Goal: Transaction & Acquisition: Purchase product/service

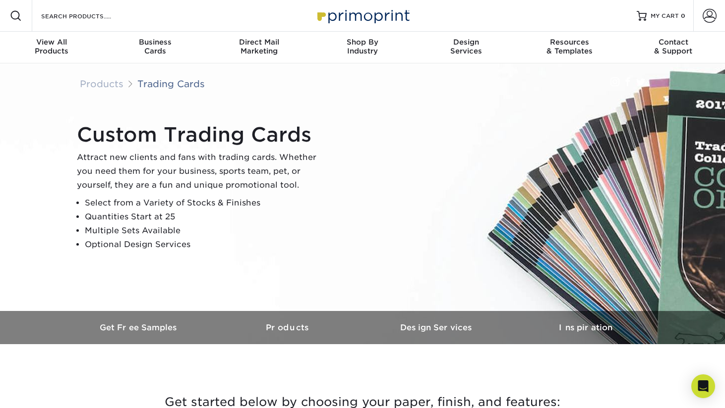
click at [199, 142] on h1 "Custom Trading Cards" at bounding box center [201, 135] width 248 height 24
click at [173, 205] on li "Select from a Variety of Stocks & Finishes" at bounding box center [205, 203] width 240 height 14
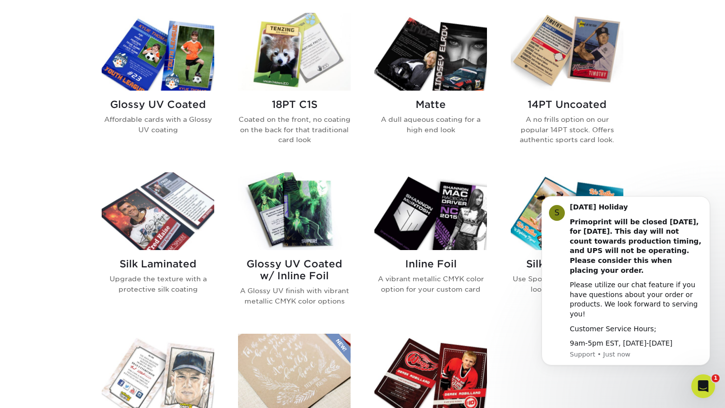
scroll to position [490, 0]
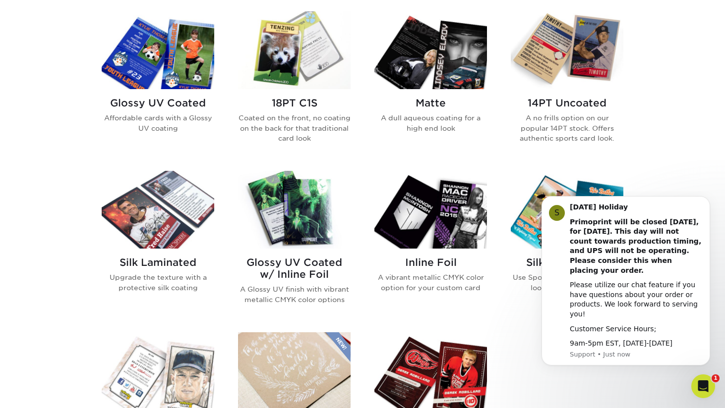
click at [157, 224] on img at bounding box center [158, 210] width 113 height 78
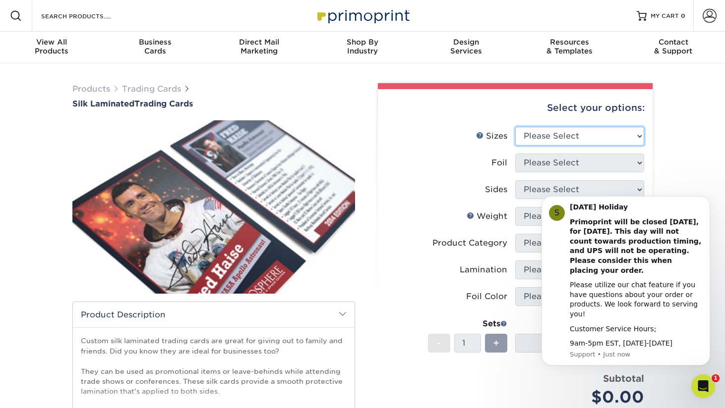
click at [601, 134] on select "Please Select 2.5" x 3.5"" at bounding box center [579, 136] width 129 height 19
click at [591, 143] on select "Please Select 2.5" x 3.5"" at bounding box center [579, 136] width 129 height 19
select select "2.50x3.50"
click at [515, 127] on select "Please Select 2.5" x 3.5"" at bounding box center [579, 136] width 129 height 19
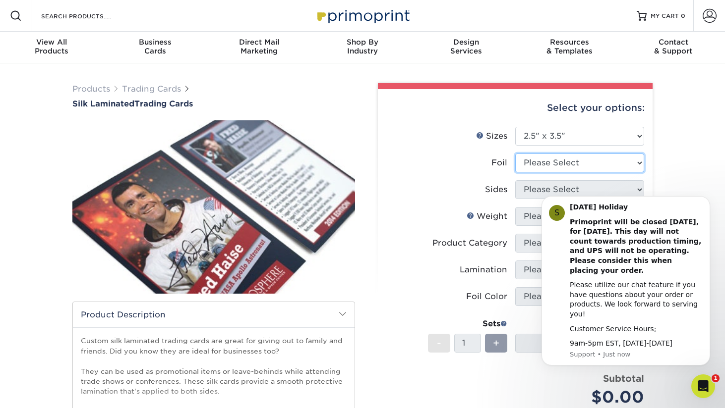
click at [590, 163] on select "Please Select No Yes" at bounding box center [579, 163] width 129 height 19
select select "0"
click at [515, 154] on select "Please Select No Yes" at bounding box center [579, 163] width 129 height 19
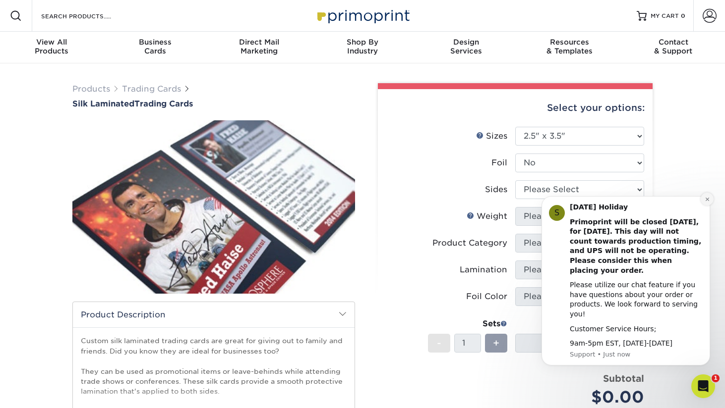
click at [706, 202] on icon "Dismiss notification" at bounding box center [706, 199] width 5 height 5
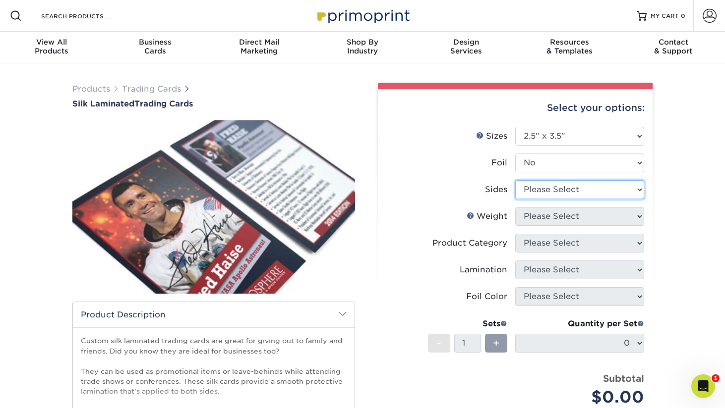
click at [594, 194] on select "Please Select Print Both Sides Print Front Only" at bounding box center [579, 189] width 129 height 19
select select "13abbda7-1d64-4f25-8bb2-c179b224825d"
click at [515, 180] on select "Please Select Print Both Sides Print Front Only" at bounding box center [579, 189] width 129 height 19
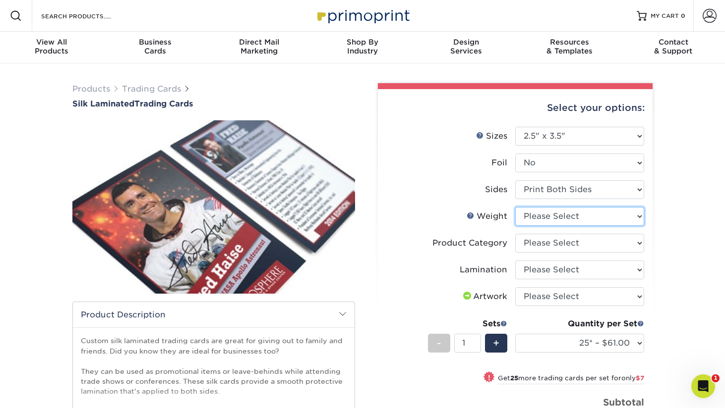
click at [598, 219] on select "Please Select 16PT" at bounding box center [579, 216] width 129 height 19
select select "16PT"
click at [515, 207] on select "Please Select 16PT" at bounding box center [579, 216] width 129 height 19
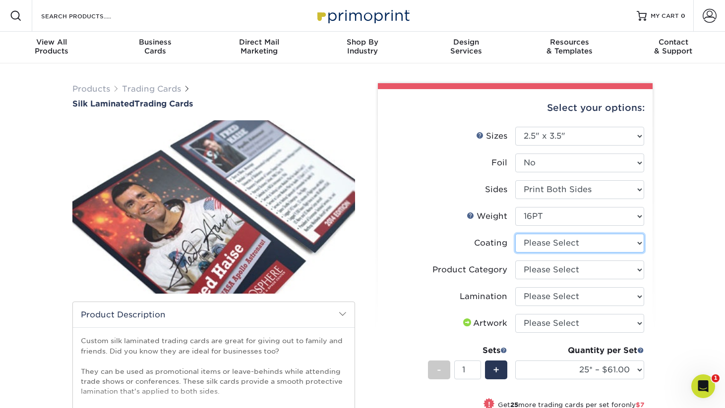
click at [591, 247] on select at bounding box center [579, 243] width 129 height 19
select select "3e7618de-abca-4bda-9f97-8b9129e913d8"
click at [515, 234] on select at bounding box center [579, 243] width 129 height 19
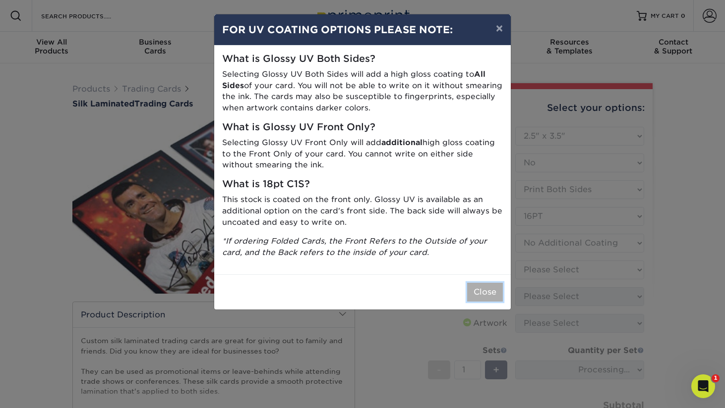
click at [491, 291] on button "Close" at bounding box center [485, 292] width 36 height 19
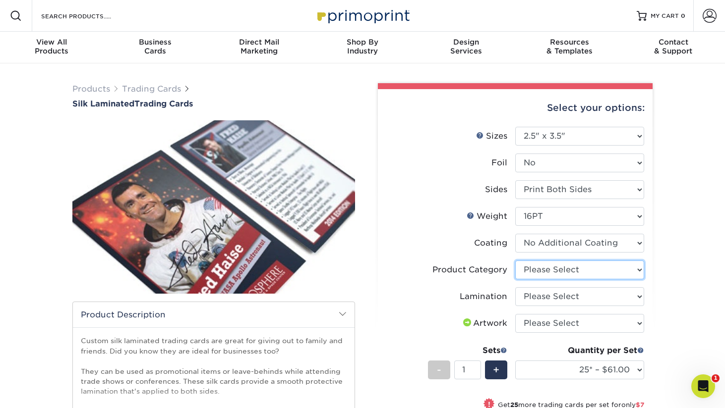
click at [596, 269] on select "Please Select Trading Cards" at bounding box center [579, 270] width 129 height 19
select select "c2f9bce9-36c2-409d-b101-c29d9d031e18"
click at [515, 261] on select "Please Select Trading Cards" at bounding box center [579, 270] width 129 height 19
click at [589, 300] on select "Please Select Silk" at bounding box center [579, 296] width 129 height 19
select select "ccacb42f-45f7-42d3-bbd3-7c8421cf37f0"
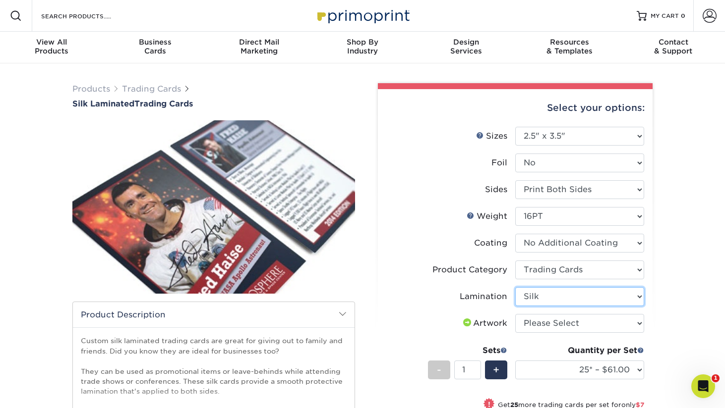
click at [515, 287] on select "Please Select Silk" at bounding box center [579, 296] width 129 height 19
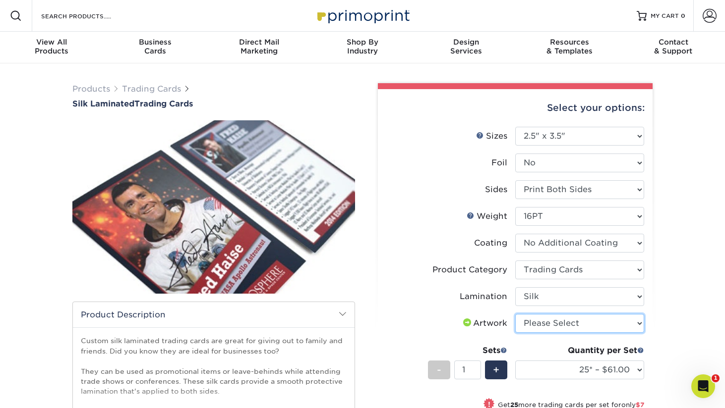
click at [583, 324] on select "Please Select I will upload files I need a design - $100" at bounding box center [579, 323] width 129 height 19
select select "upload"
click at [515, 314] on select "Please Select I will upload files I need a design - $100" at bounding box center [579, 323] width 129 height 19
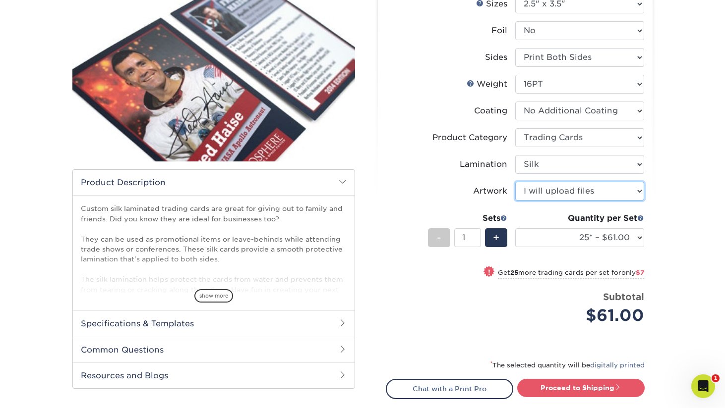
scroll to position [134, 0]
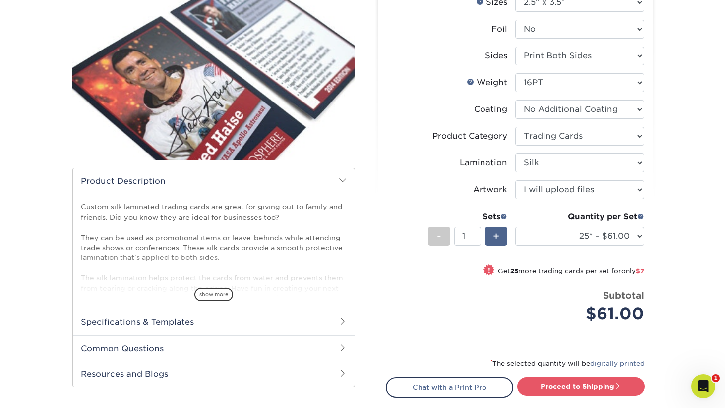
click at [498, 237] on span "+" at bounding box center [496, 236] width 6 height 15
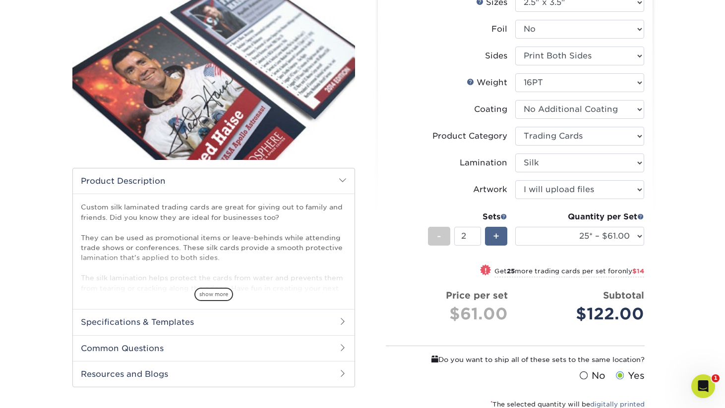
click at [498, 237] on span "+" at bounding box center [496, 236] width 6 height 15
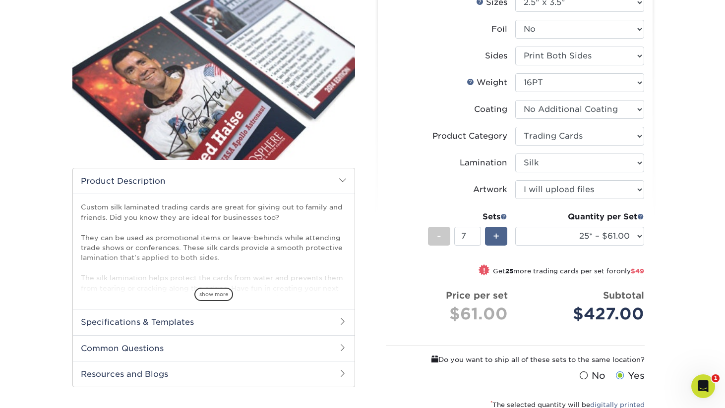
click at [498, 237] on span "+" at bounding box center [496, 236] width 6 height 15
type input "10"
click at [642, 218] on span at bounding box center [640, 216] width 7 height 7
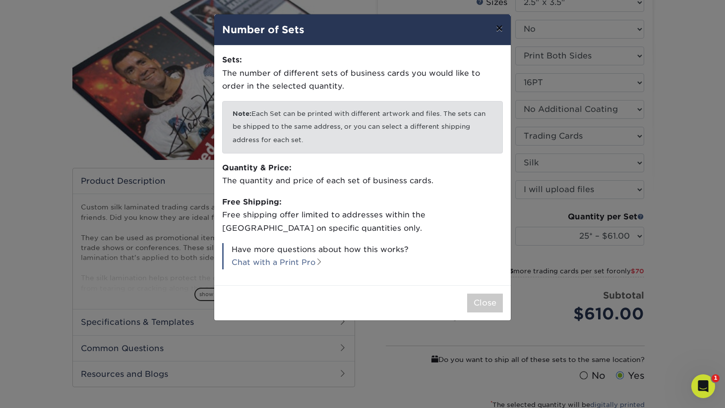
click at [505, 24] on button "×" at bounding box center [499, 28] width 23 height 28
